Goal: Information Seeking & Learning: Learn about a topic

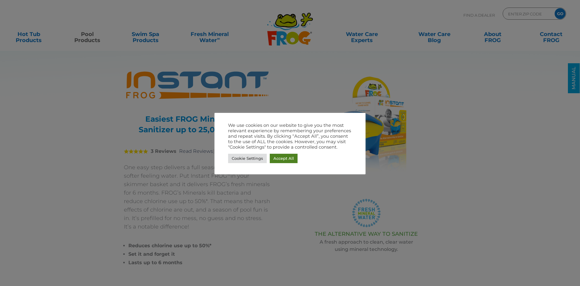
click at [274, 158] on link "Accept All" at bounding box center [284, 158] width 28 height 9
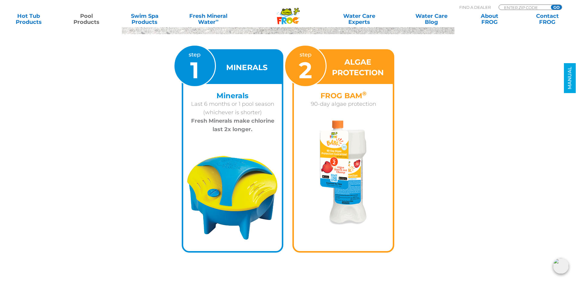
scroll to position [786, 0]
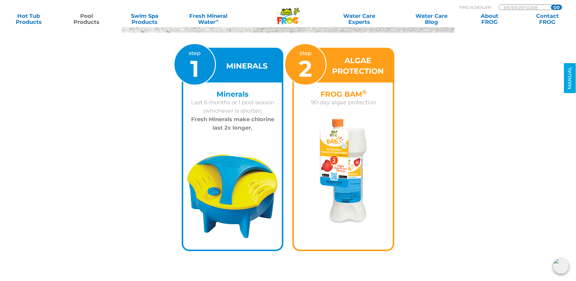
click at [219, 157] on img at bounding box center [232, 197] width 99 height 90
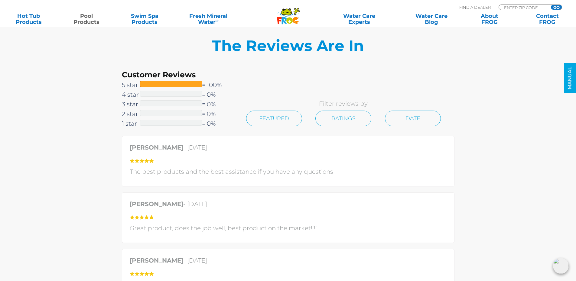
scroll to position [1300, 0]
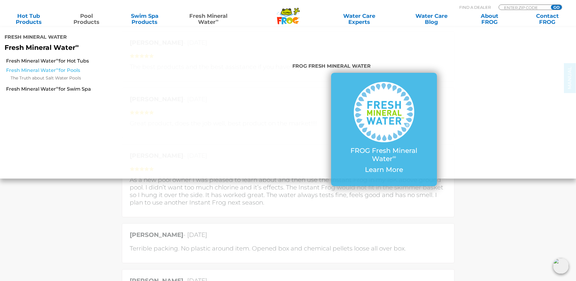
click at [70, 67] on link "Fresh Mineral Water ∞ for Pools" at bounding box center [99, 70] width 186 height 7
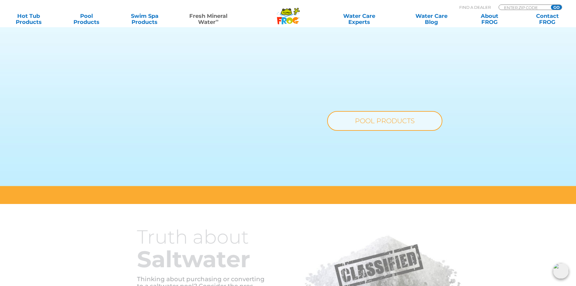
scroll to position [453, 0]
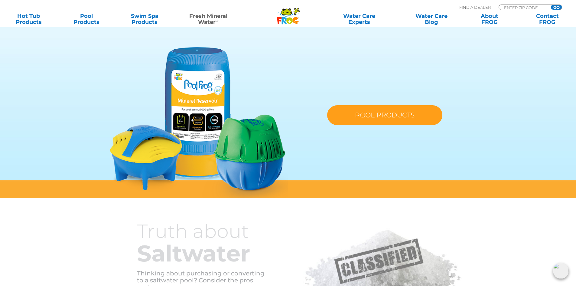
click at [363, 120] on link "POOL PRODUCTS" at bounding box center [384, 115] width 115 height 20
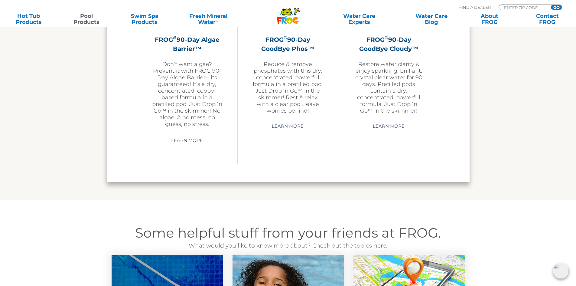
scroll to position [2116, 0]
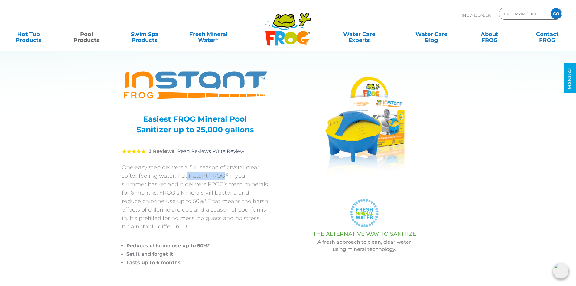
drag, startPoint x: 186, startPoint y: 176, endPoint x: 224, endPoint y: 174, distance: 38.4
click at [224, 174] on p "One easy step delivers a full season of crystal clear, softer feeling water. Pu…" at bounding box center [195, 197] width 147 height 68
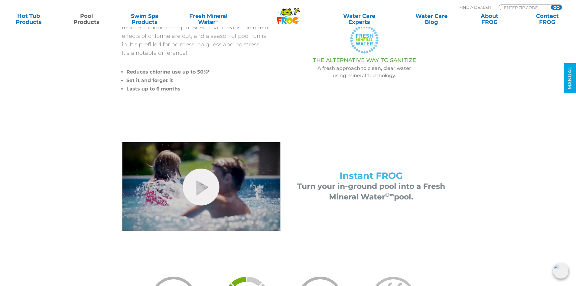
scroll to position [181, 0]
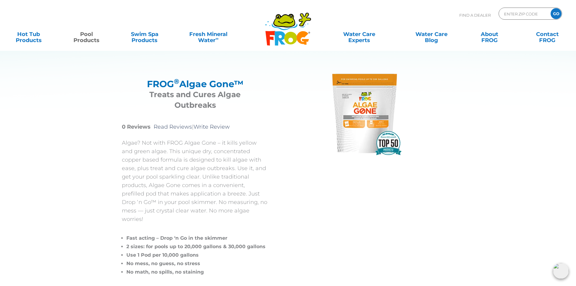
drag, startPoint x: 147, startPoint y: 83, endPoint x: 244, endPoint y: 85, distance: 97.1
click at [244, 85] on h2 "FROG ® Algae Gone™" at bounding box center [195, 84] width 132 height 11
